Goal: Task Accomplishment & Management: Manage account settings

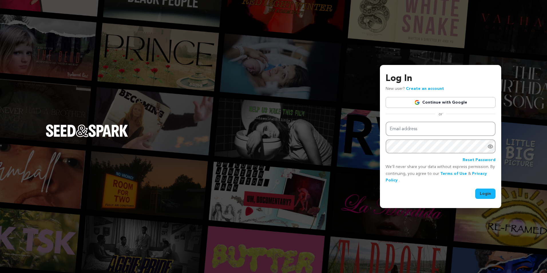
click at [447, 102] on link "Continue with Google" at bounding box center [441, 102] width 110 height 11
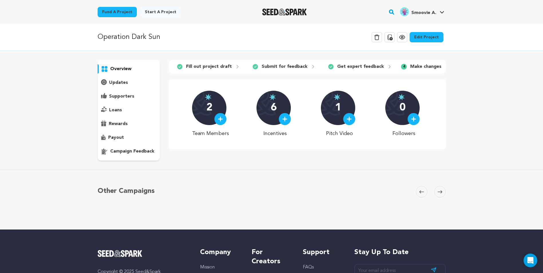
click at [353, 118] on div "1" at bounding box center [338, 108] width 34 height 34
click at [346, 120] on div at bounding box center [349, 119] width 12 height 12
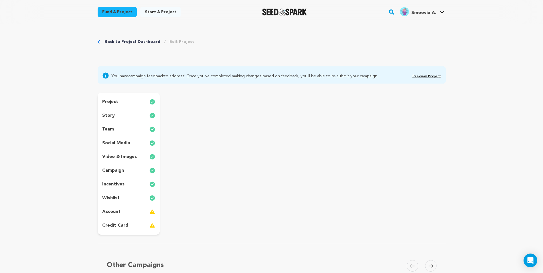
click at [420, 77] on link "Preview Project" at bounding box center [426, 76] width 29 height 3
click at [430, 15] on span "Smoovie A." at bounding box center [423, 13] width 25 height 5
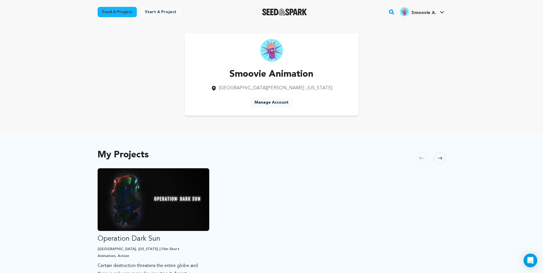
click at [423, 15] on span "Smoovie A." at bounding box center [423, 13] width 25 height 5
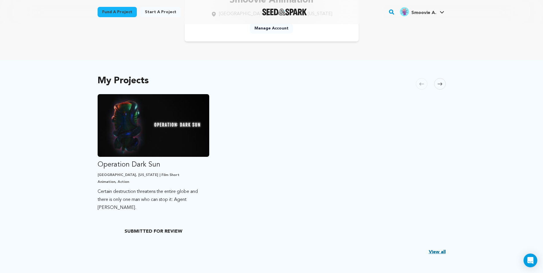
scroll to position [75, 0]
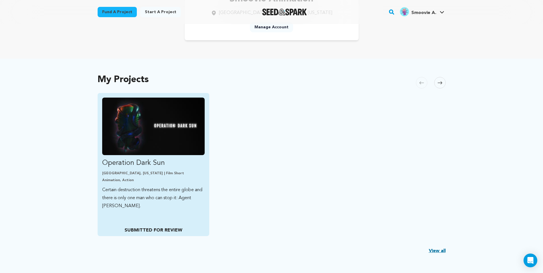
click at [160, 229] on p "SUBMITTED FOR REVIEW" at bounding box center [153, 230] width 102 height 7
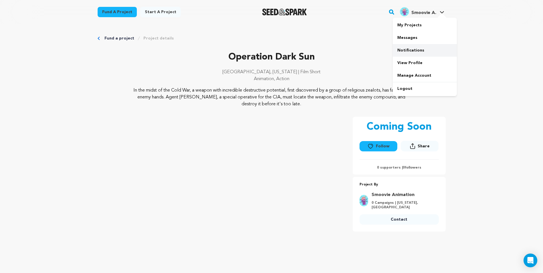
click at [414, 50] on link "Notifications" at bounding box center [425, 50] width 64 height 13
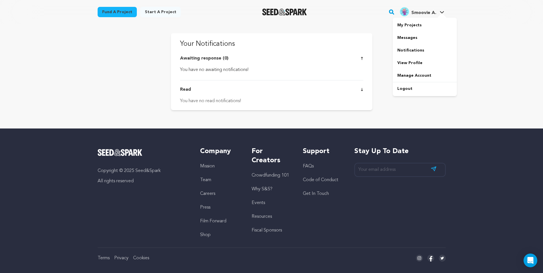
click at [430, 11] on span "Smoovie A." at bounding box center [423, 13] width 25 height 5
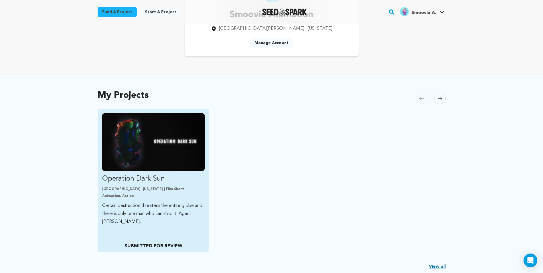
scroll to position [59, 0]
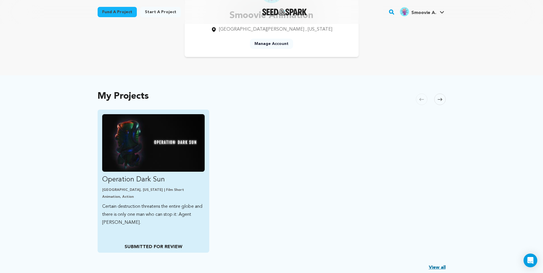
click at [181, 145] on img "Fund Operation Dark Sun" at bounding box center [153, 143] width 103 height 58
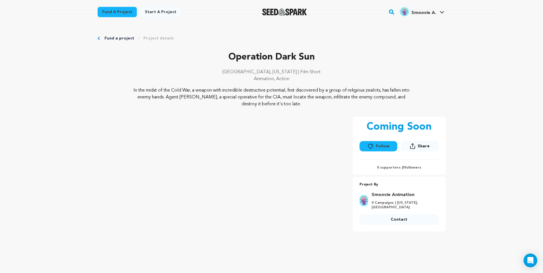
click at [98, 38] on icon "Breadcrumb" at bounding box center [99, 38] width 2 height 3
click at [422, 11] on span "Smoovie A." at bounding box center [423, 13] width 25 height 5
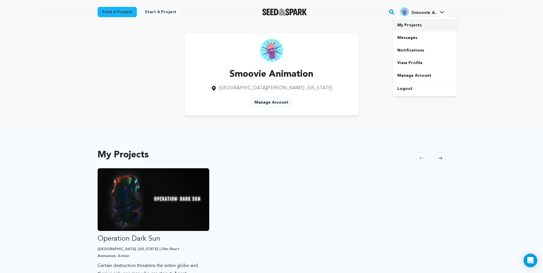
click at [411, 24] on link "My Projects" at bounding box center [425, 25] width 64 height 13
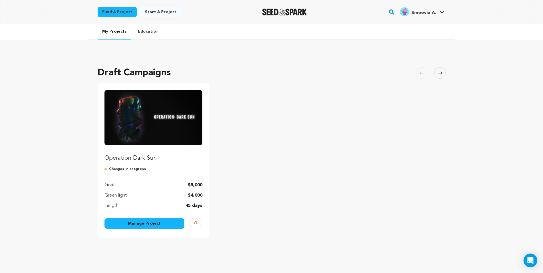
click at [153, 222] on link "Manage Project" at bounding box center [144, 223] width 80 height 10
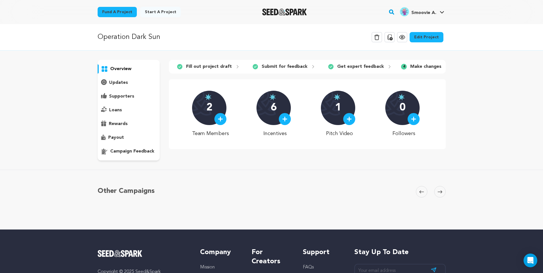
click at [137, 151] on p "campaign feedback" at bounding box center [132, 151] width 44 height 7
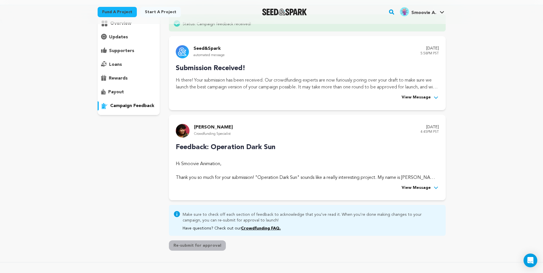
scroll to position [46, 0]
click at [243, 166] on p "Hi Smoovie Animation, Thank you so much for your submission! "Operation Dark Su…" at bounding box center [307, 170] width 263 height 21
click at [410, 188] on span "View Message" at bounding box center [416, 187] width 29 height 7
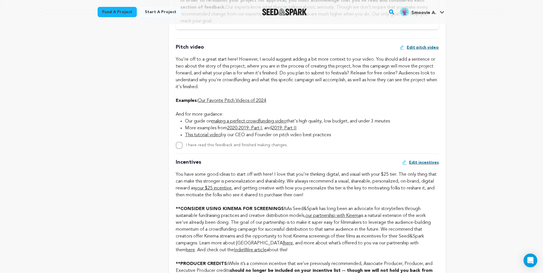
scroll to position [381, 0]
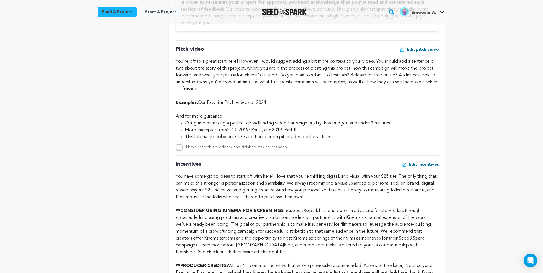
click at [423, 51] on span "Edit pitch video" at bounding box center [423, 50] width 32 height 6
click at [178, 148] on input "I have read this feedback and finished making changes." at bounding box center [179, 147] width 7 height 7
checkbox input "true"
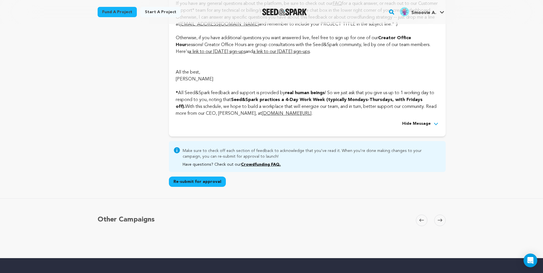
scroll to position [1460, 0]
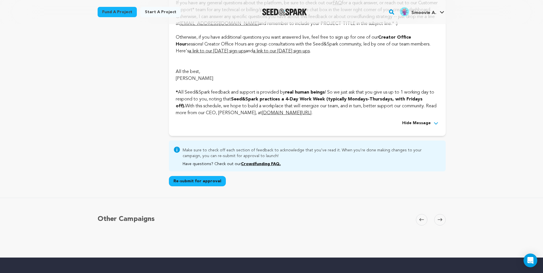
click at [192, 186] on button "Re-submit for approval" at bounding box center [197, 181] width 57 height 10
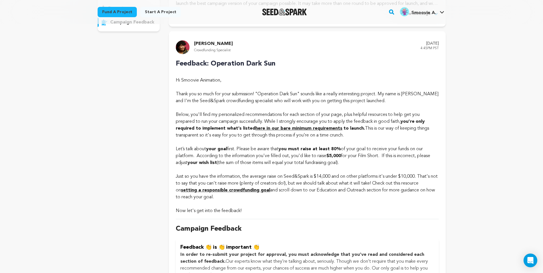
scroll to position [0, 0]
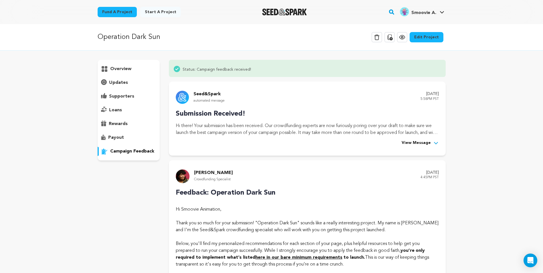
click at [127, 69] on p "overview" at bounding box center [120, 69] width 21 height 7
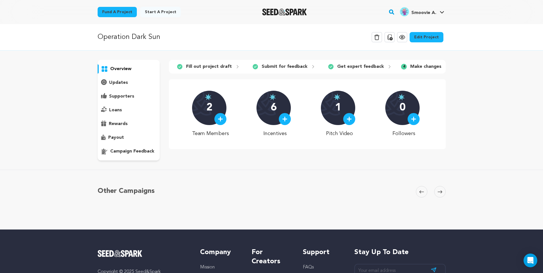
click at [341, 108] on p "1" at bounding box center [338, 107] width 6 height 11
click at [350, 122] on img at bounding box center [349, 118] width 5 height 5
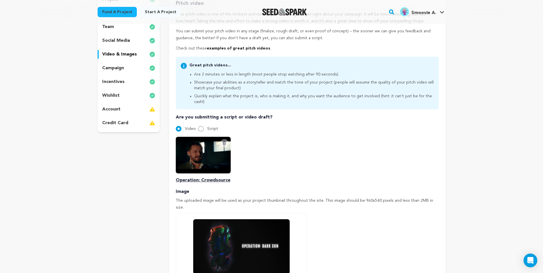
scroll to position [29, 0]
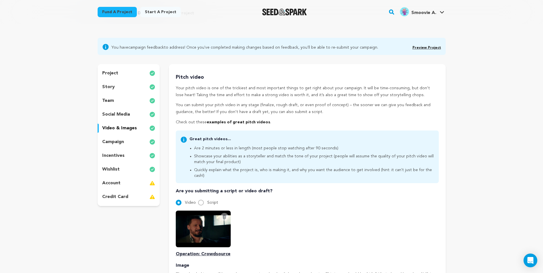
click at [225, 215] on icon at bounding box center [224, 217] width 5 height 5
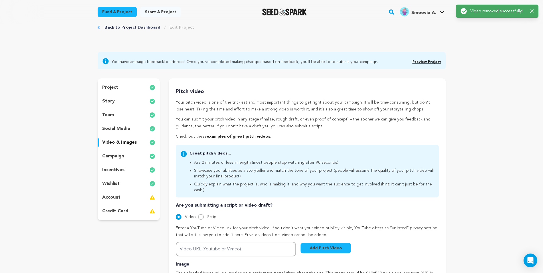
scroll to position [0, 0]
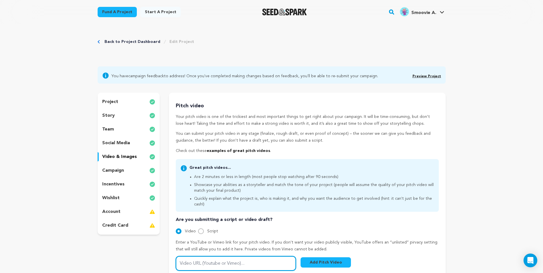
click at [212, 258] on input "Video URL (Youtube or Vimeo)..." at bounding box center [236, 263] width 120 height 15
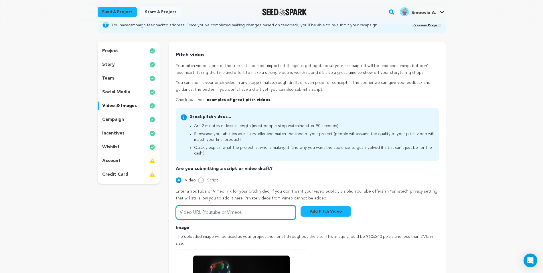
scroll to position [69, 0]
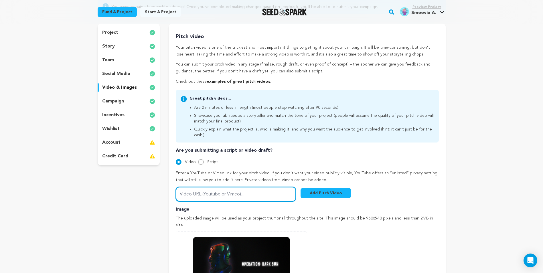
paste input "[URL][DOMAIN_NAME]"
type input "[URL][DOMAIN_NAME]"
click at [328, 188] on button "Add Pitch Video" at bounding box center [325, 193] width 50 height 10
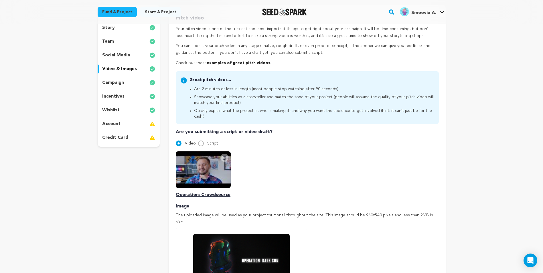
scroll to position [165, 0]
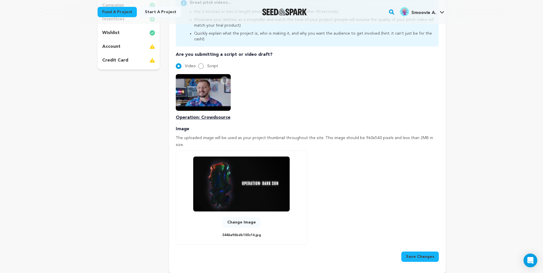
click at [425, 252] on button "Save Changes" at bounding box center [419, 257] width 37 height 10
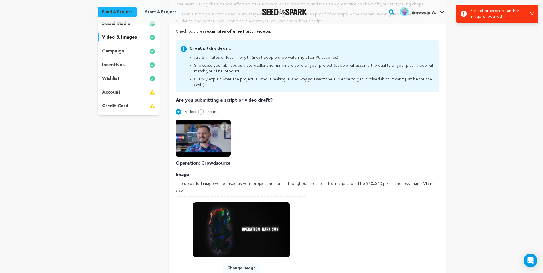
scroll to position [41, 0]
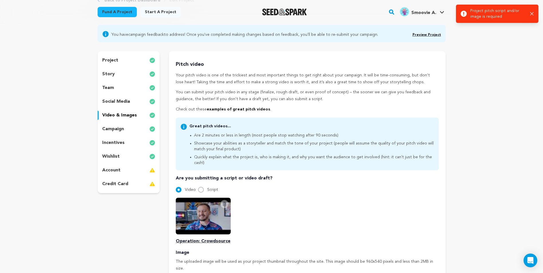
click at [120, 59] on div "project" at bounding box center [129, 60] width 62 height 9
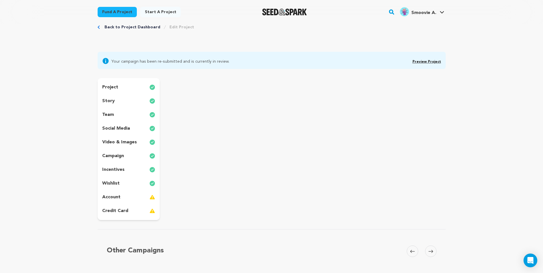
scroll to position [14, 0]
click at [432, 62] on link "Preview Project" at bounding box center [426, 62] width 29 height 3
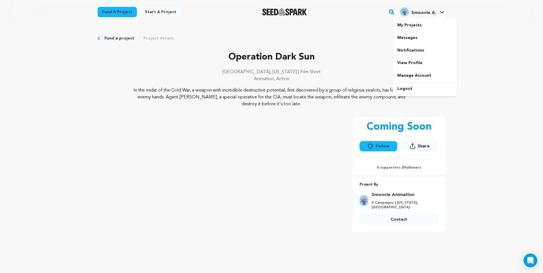
click at [433, 15] on span "Smoovie A." at bounding box center [423, 13] width 25 height 5
